Goal: Task Accomplishment & Management: Manage account settings

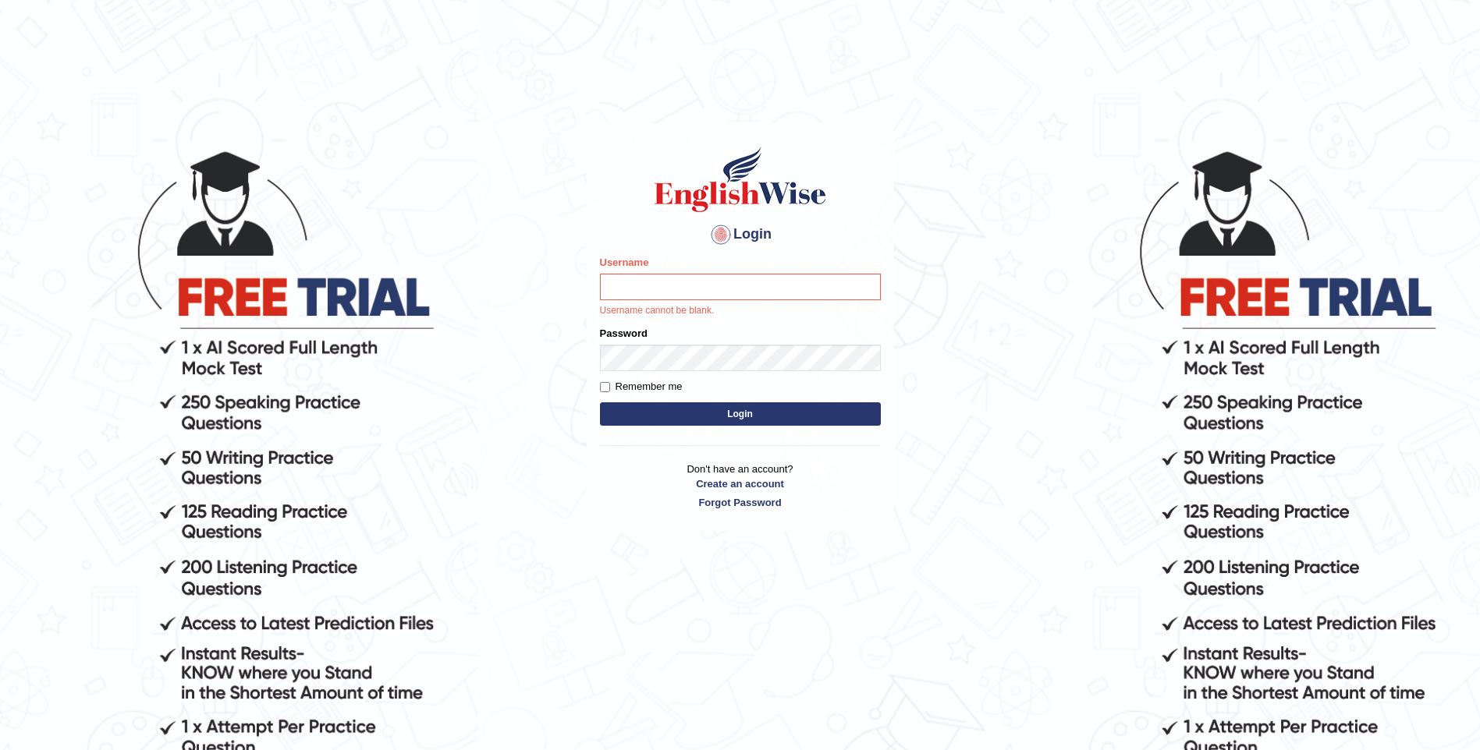
click at [896, 631] on div "Login Please fix the following errors: Username Username cannot be blank. Passw…" at bounding box center [740, 449] width 312 height 750
